Goal: Find specific page/section

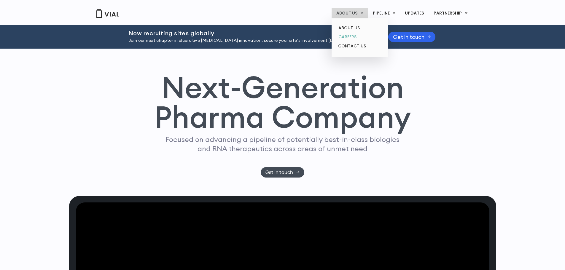
click at [351, 32] on link "CAREERS" at bounding box center [360, 36] width 52 height 9
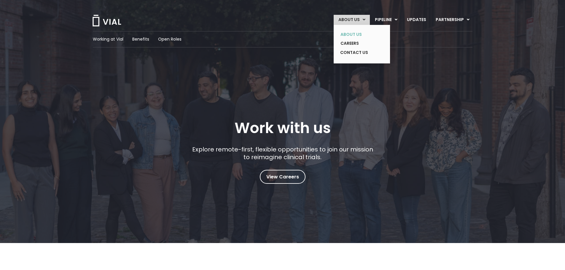
click at [358, 34] on link "ABOUT US" at bounding box center [357, 34] width 43 height 9
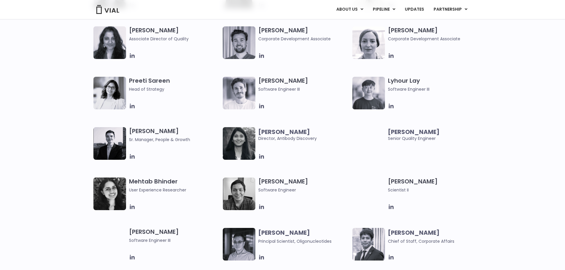
scroll to position [668, 0]
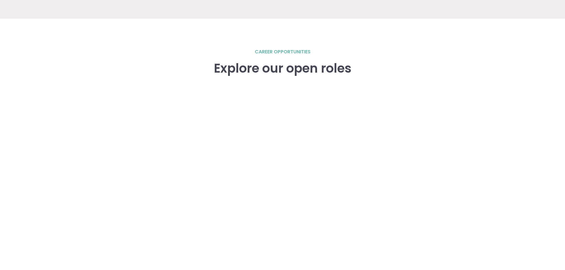
scroll to position [804, 0]
